Goal: Use online tool/utility: Utilize a website feature to perform a specific function

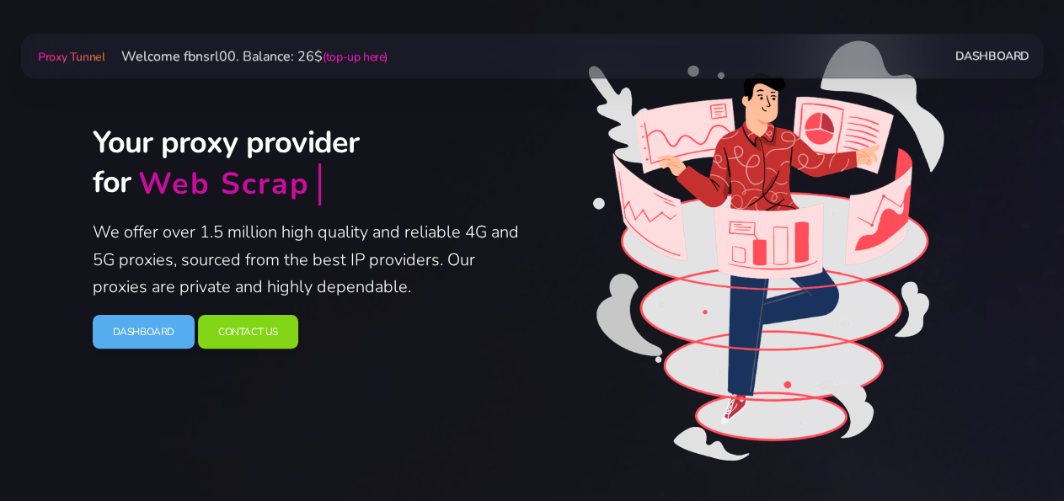
scroll to position [88, 0]
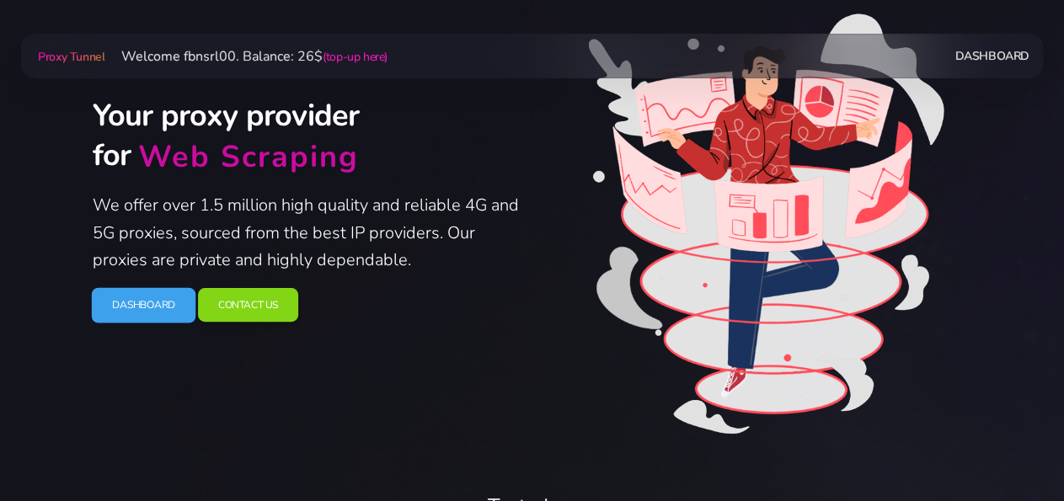
click at [142, 309] on link "Dashboard" at bounding box center [143, 304] width 104 height 35
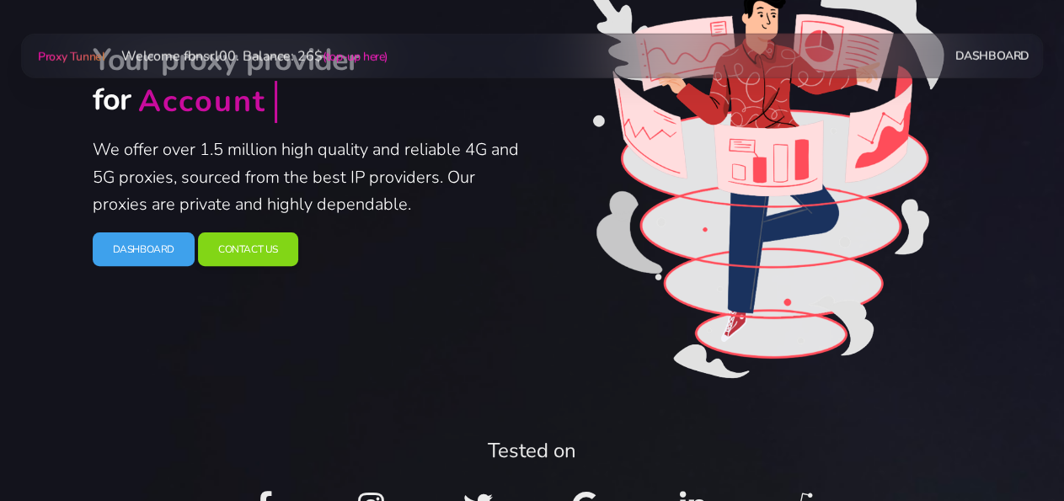
scroll to position [175, 0]
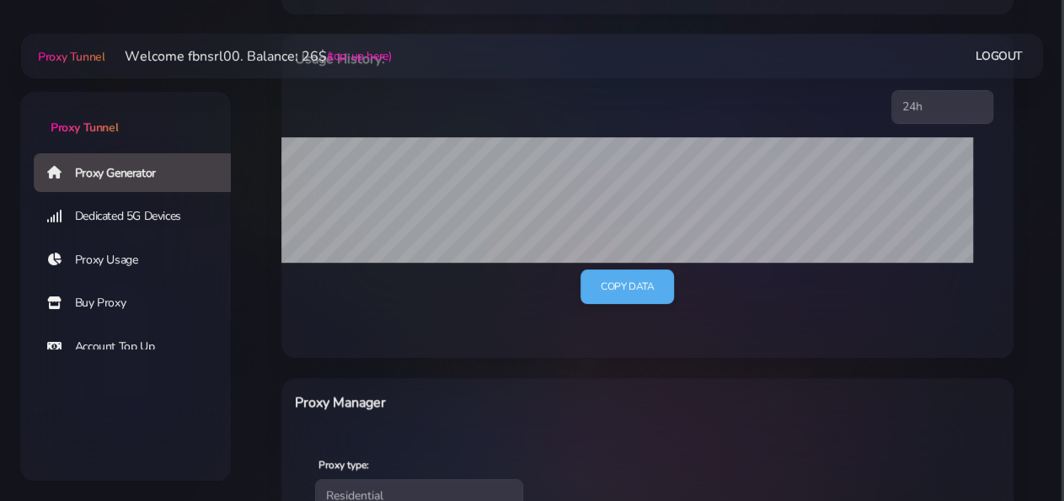
select select "static"
click option "Static" at bounding box center [0, 0] width 0 height 0
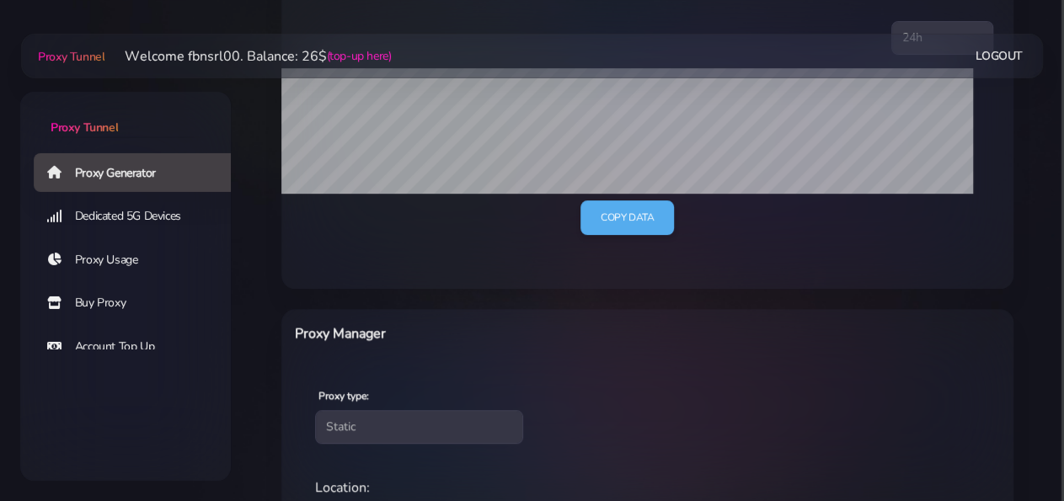
scroll to position [526, 0]
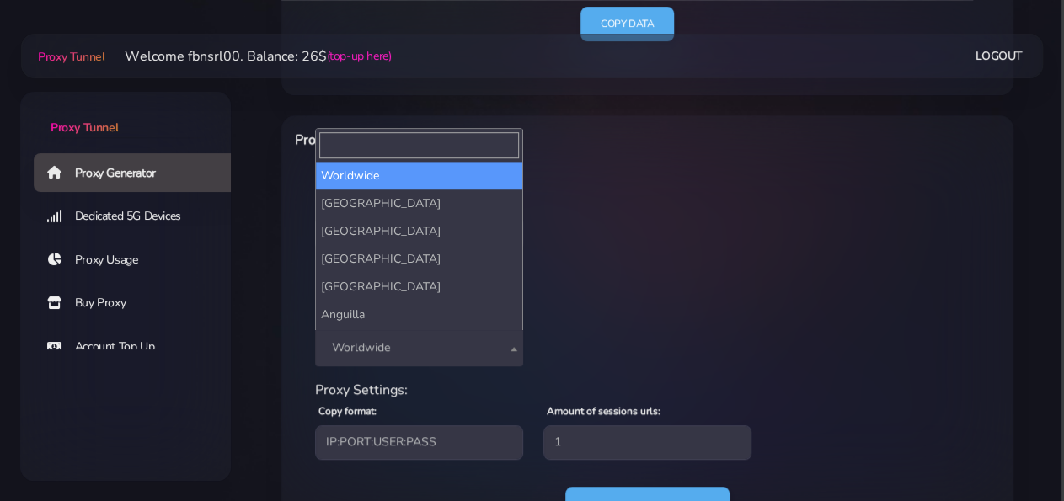
click at [384, 343] on span "Worldwide" at bounding box center [419, 348] width 188 height 24
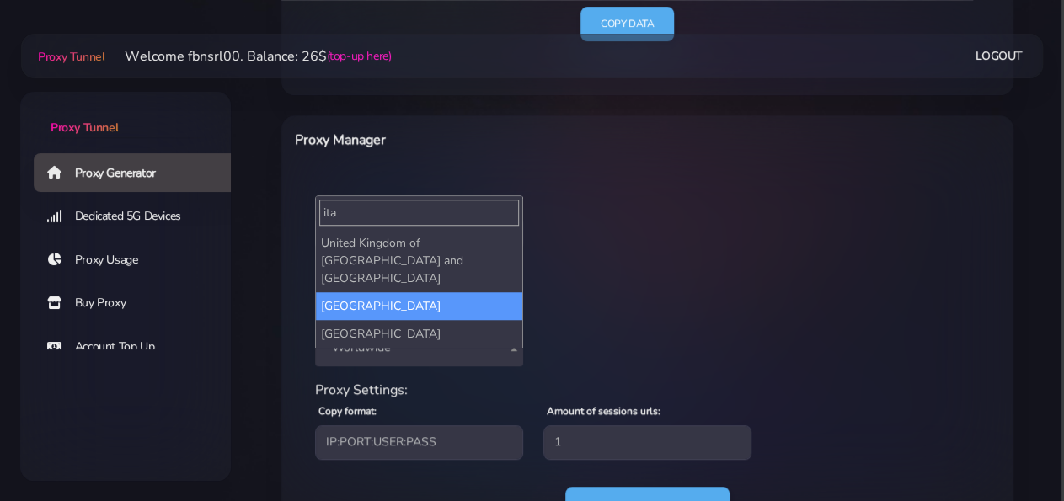
type input "ita"
select select "IT"
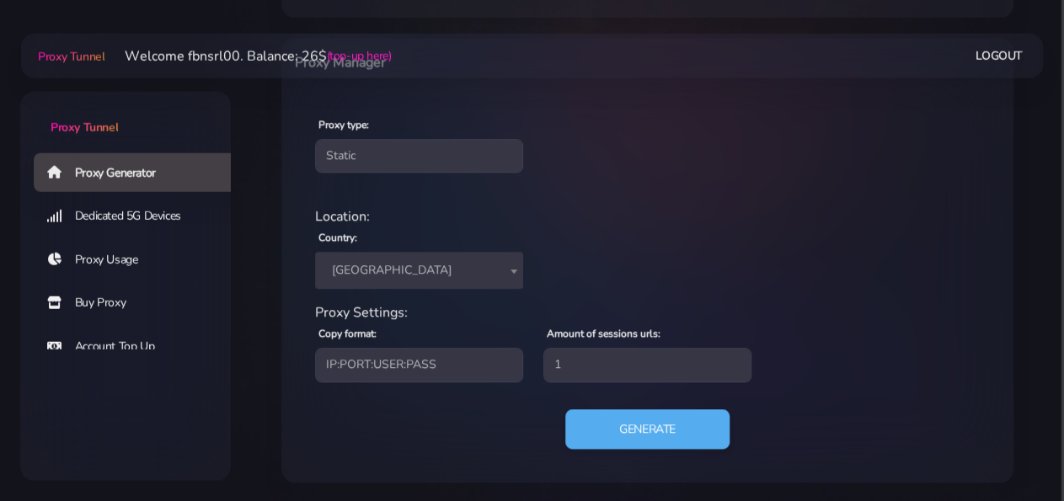
scroll to position [604, 0]
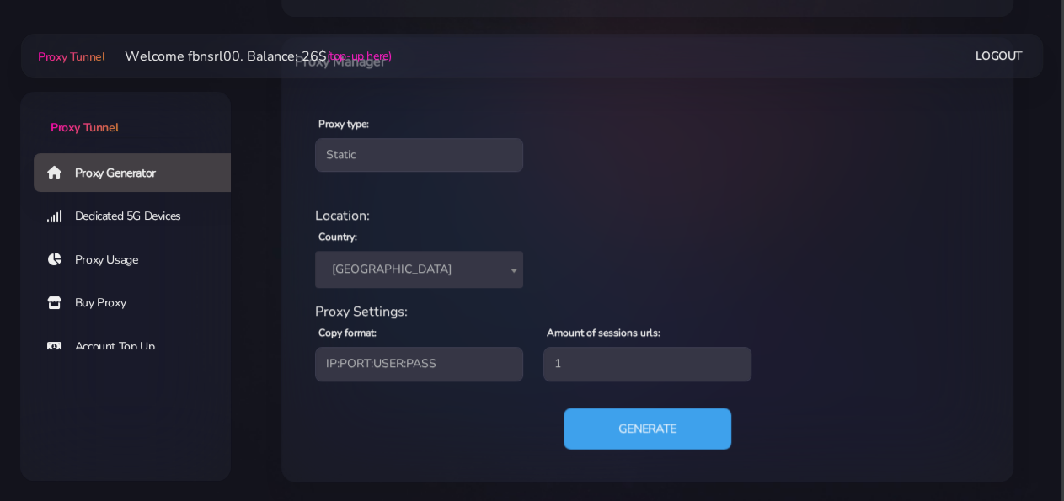
click at [644, 417] on button "Generate" at bounding box center [648, 428] width 168 height 41
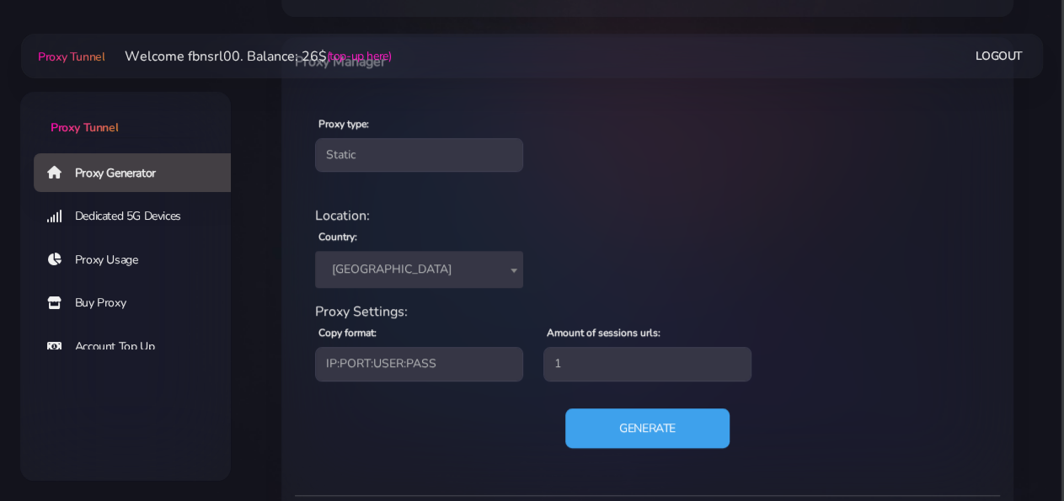
scroll to position [806, 0]
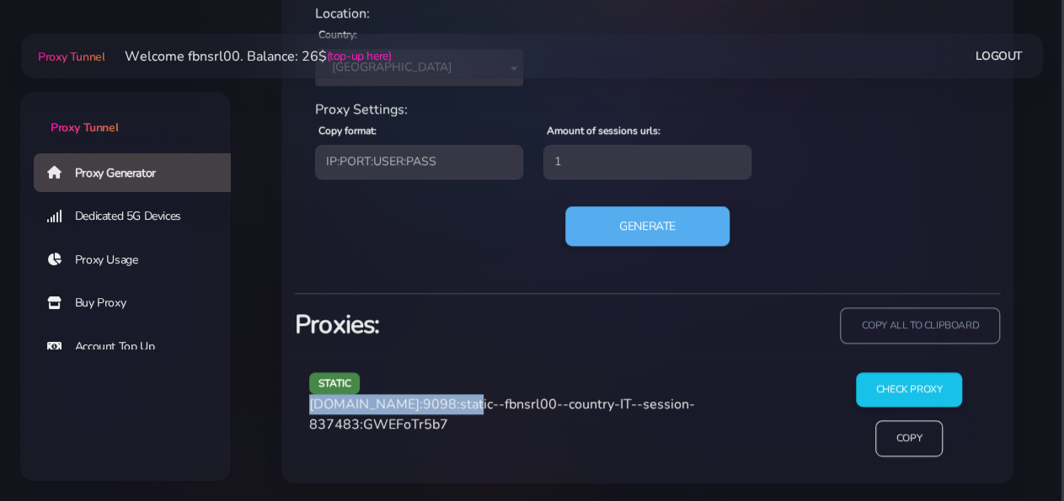
drag, startPoint x: 306, startPoint y: 402, endPoint x: 454, endPoint y: 410, distance: 148.5
click at [454, 410] on div "static [DOMAIN_NAME]:9098:static--fbnsrl00--country-IT--session-837483:GWEFoTr5…" at bounding box center [560, 421] width 523 height 98
copy span "[DOMAIN_NAME]:9098"
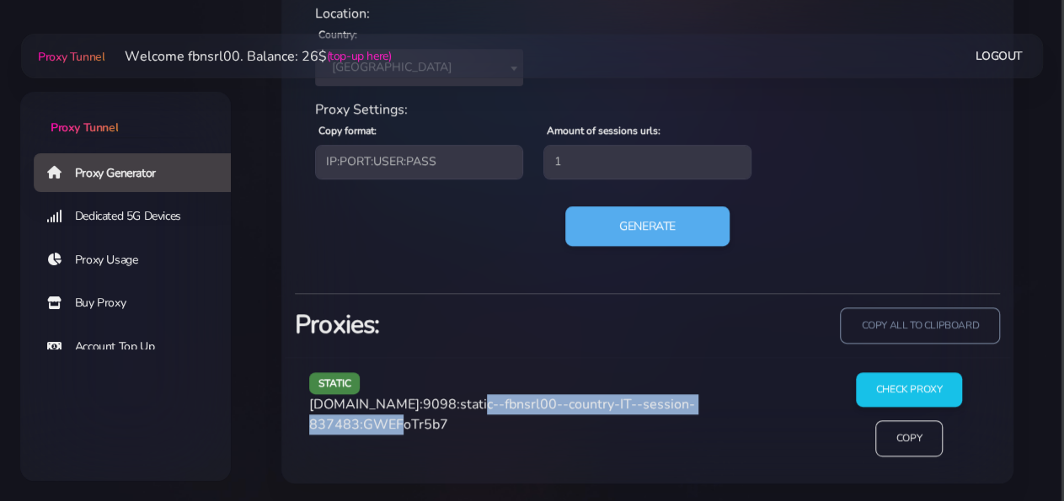
drag, startPoint x: 462, startPoint y: 405, endPoint x: 407, endPoint y: 419, distance: 57.2
click at [407, 419] on span "[DOMAIN_NAME]:9098:static--fbnsrl00--country-IT--session-837483:GWEFoTr5b7" at bounding box center [502, 414] width 386 height 39
copy span "static--fbnsrl00--country-IT--session-837483"
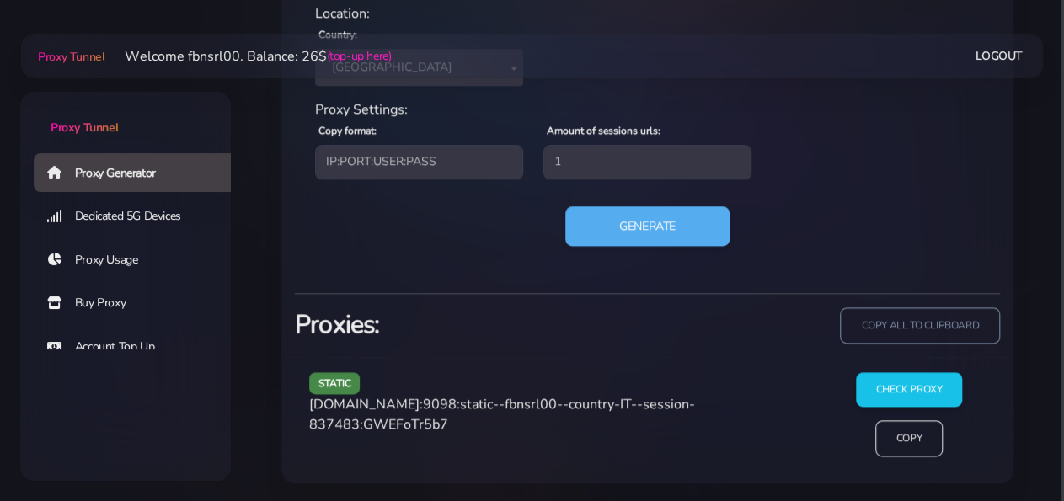
click at [446, 417] on span "[DOMAIN_NAME]:9098:static--fbnsrl00--country-IT--session-837483:GWEFoTr5b7" at bounding box center [502, 414] width 386 height 39
copy span "GWEFoTr5b7"
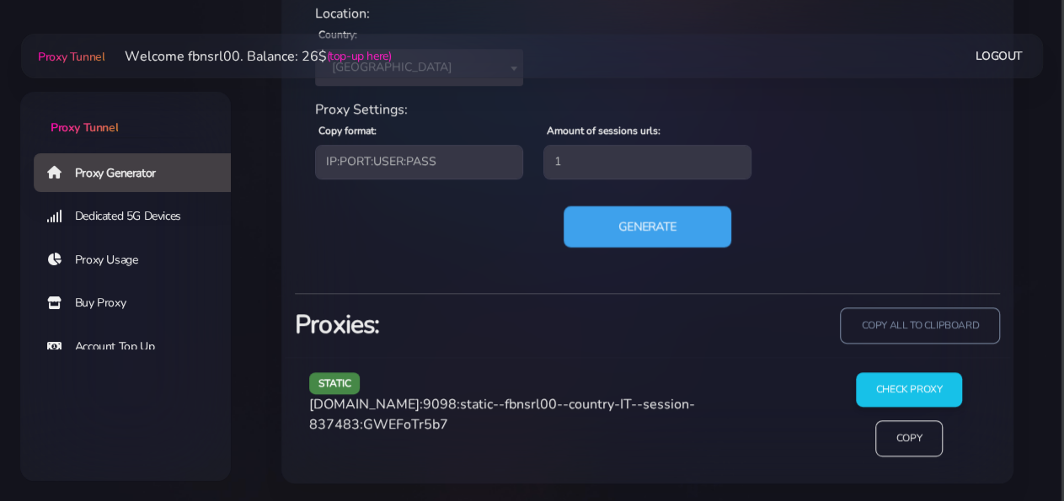
click at [653, 223] on button "Generate" at bounding box center [648, 226] width 168 height 41
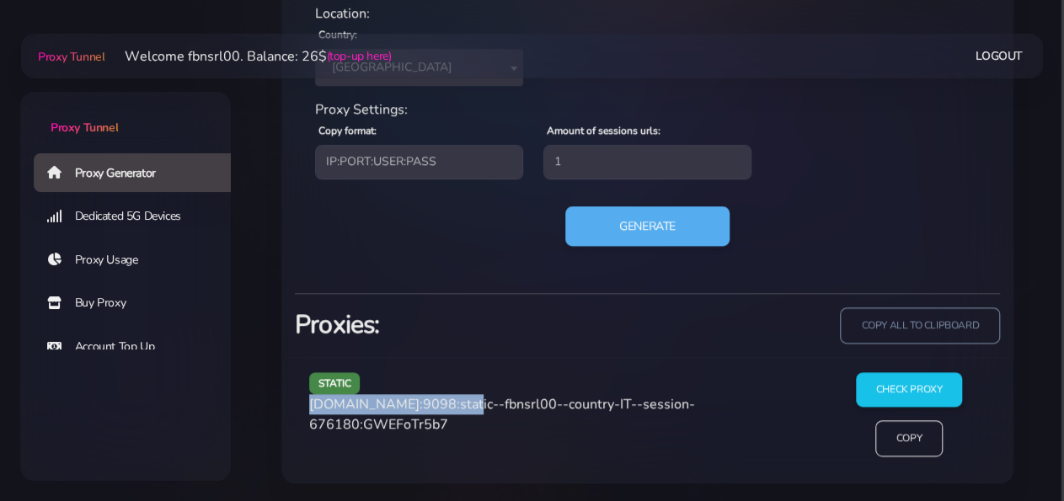
drag, startPoint x: 307, startPoint y: 402, endPoint x: 455, endPoint y: 404, distance: 147.4
click at [455, 404] on div "static [DOMAIN_NAME]:9098:static--fbnsrl00--country-IT--session-676180:GWEFoTr5…" at bounding box center [560, 421] width 523 height 98
copy span "[DOMAIN_NAME]:9098"
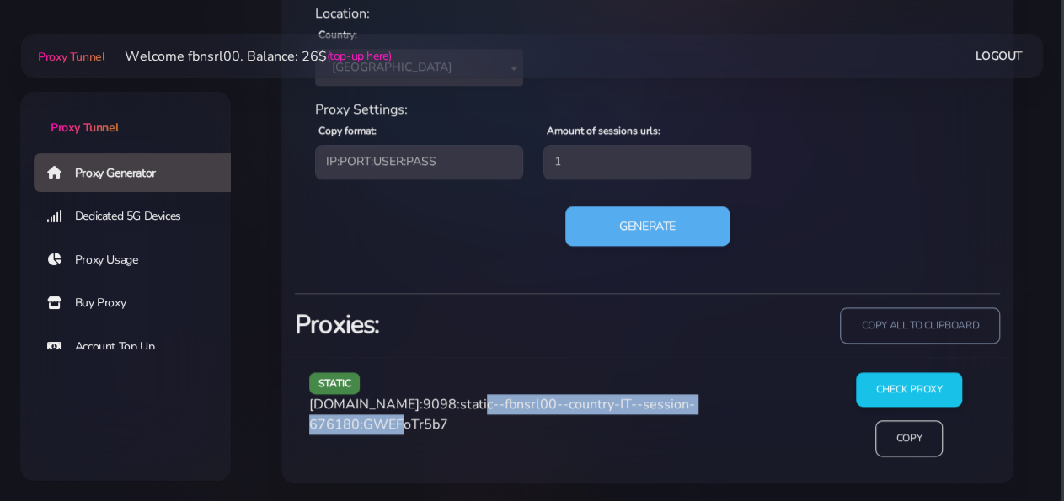
drag, startPoint x: 471, startPoint y: 402, endPoint x: 405, endPoint y: 423, distance: 69.0
click at [405, 423] on span "[DOMAIN_NAME]:9098:static--fbnsrl00--country-IT--session-676180:GWEFoTr5b7" at bounding box center [502, 414] width 386 height 39
copy span "static--fbnsrl00--country-IT--session-676180"
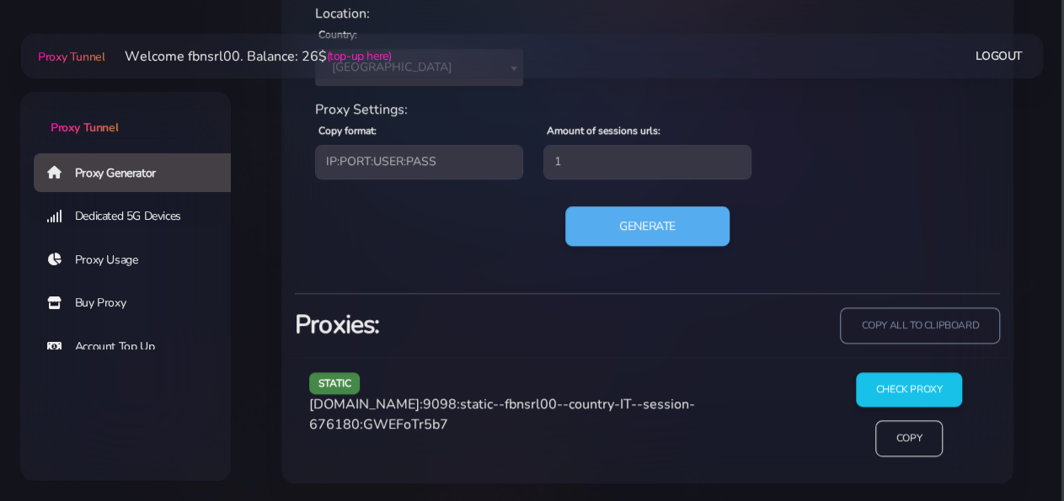
click at [474, 420] on span "[DOMAIN_NAME]:9098:static--fbnsrl00--country-IT--session-676180:GWEFoTr5b7" at bounding box center [502, 414] width 386 height 39
copy span "GWEFoTr5b7"
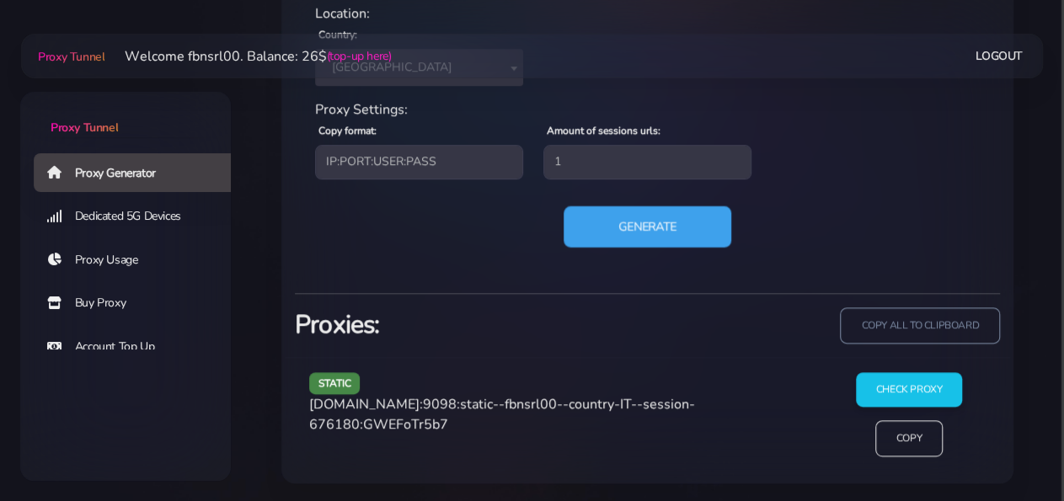
click at [622, 237] on button "Generate" at bounding box center [648, 226] width 168 height 41
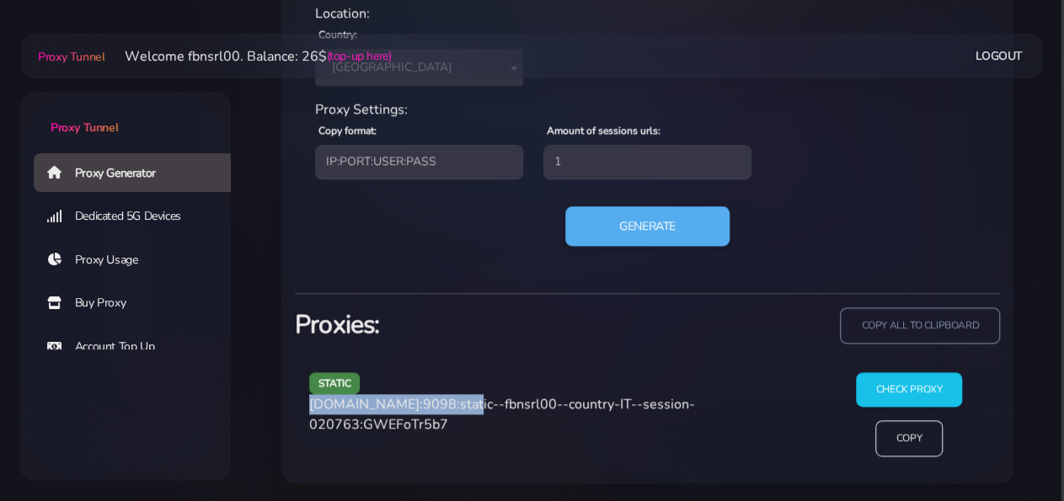
drag, startPoint x: 308, startPoint y: 404, endPoint x: 455, endPoint y: 412, distance: 146.8
click at [455, 412] on div "static [DOMAIN_NAME]:9098:static--fbnsrl00--country-IT--session-020763:GWEFoTr5…" at bounding box center [560, 421] width 523 height 98
copy span "[DOMAIN_NAME]:9098"
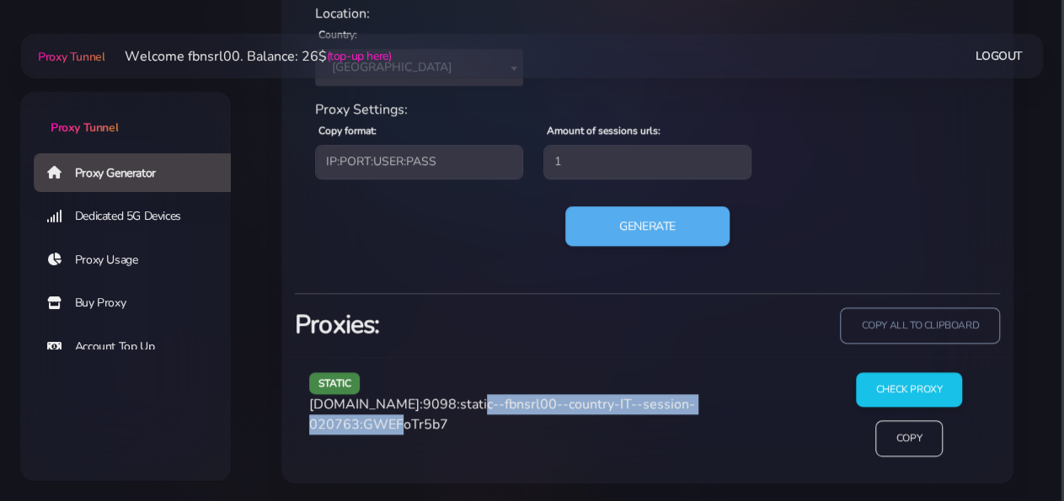
drag, startPoint x: 460, startPoint y: 403, endPoint x: 408, endPoint y: 425, distance: 56.6
click at [408, 425] on span "[DOMAIN_NAME]:9098:static--fbnsrl00--country-IT--session-020763:GWEFoTr5b7" at bounding box center [502, 414] width 386 height 39
copy span "static--fbnsrl00--country-IT--session-020763"
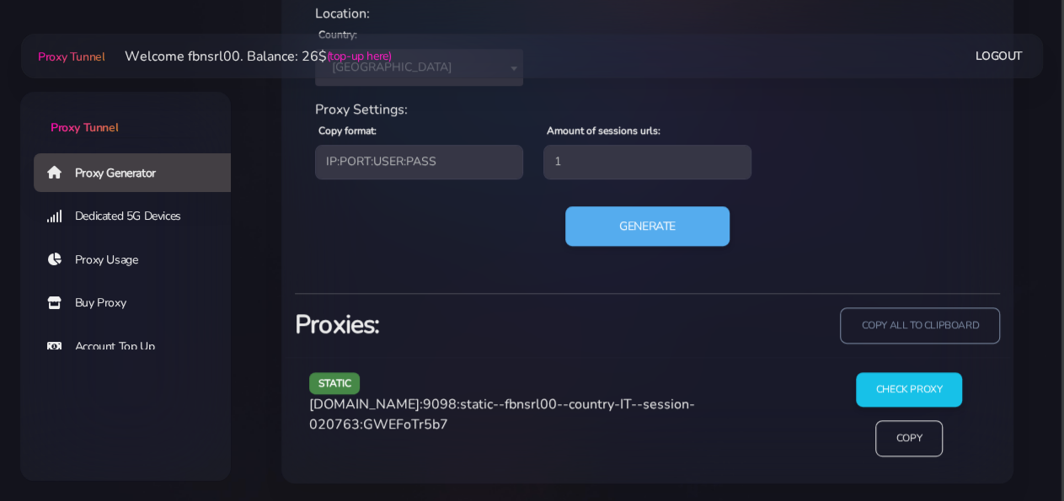
click at [457, 424] on span "[DOMAIN_NAME]:9098:static--fbnsrl00--country-IT--session-020763:GWEFoTr5b7" at bounding box center [502, 414] width 386 height 39
copy span "GWEFoTr5b7"
